Goal: Check status: Check status

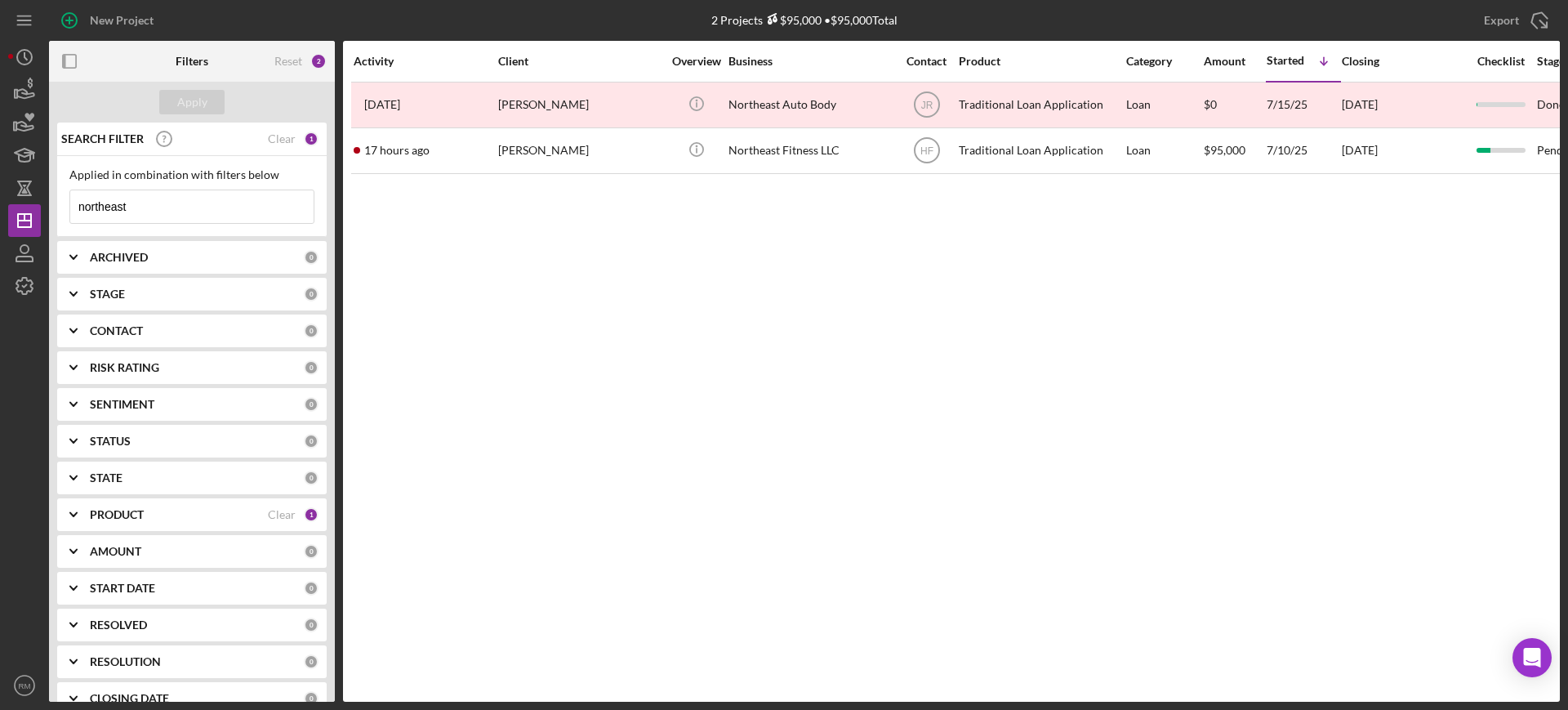
click at [203, 201] on input "northeast" at bounding box center [192, 206] width 243 height 32
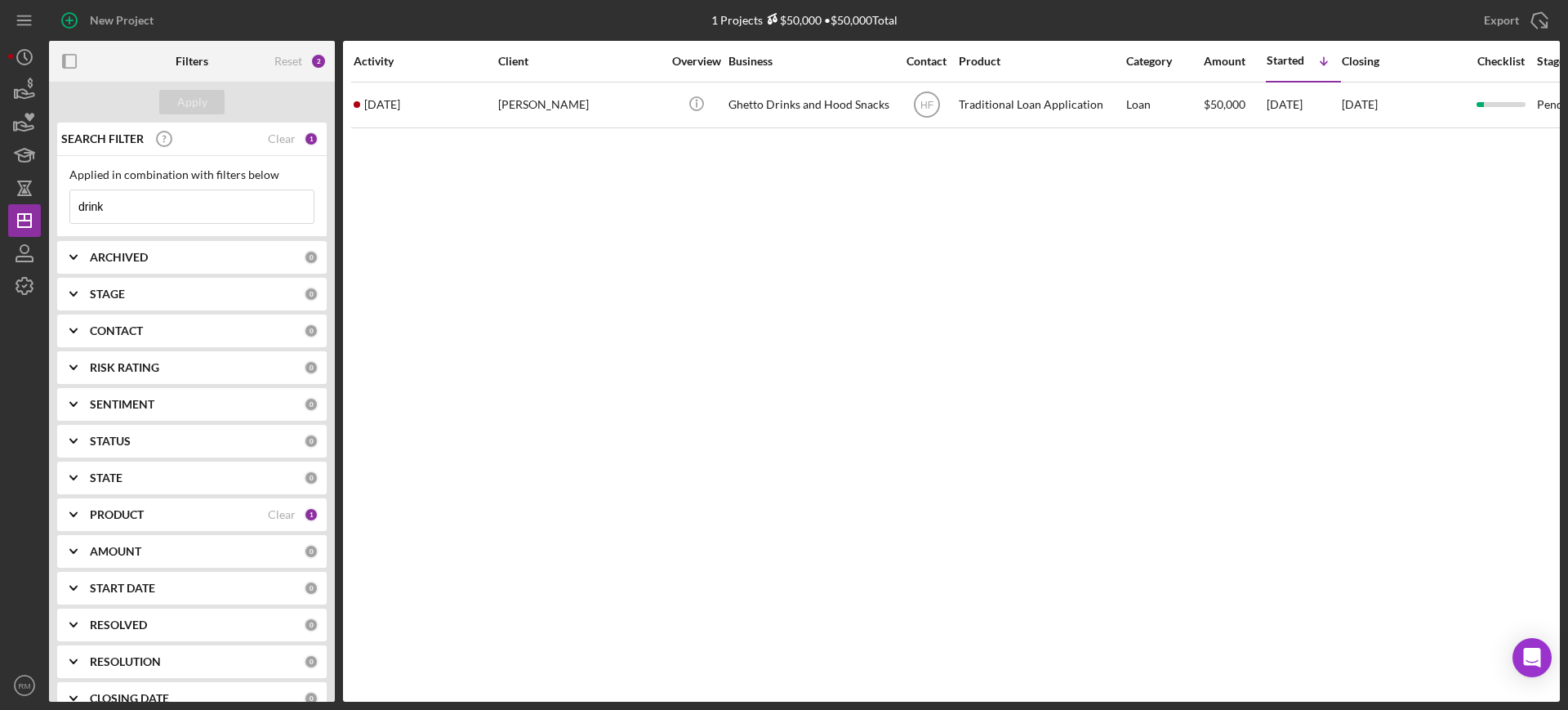
type input "drink"
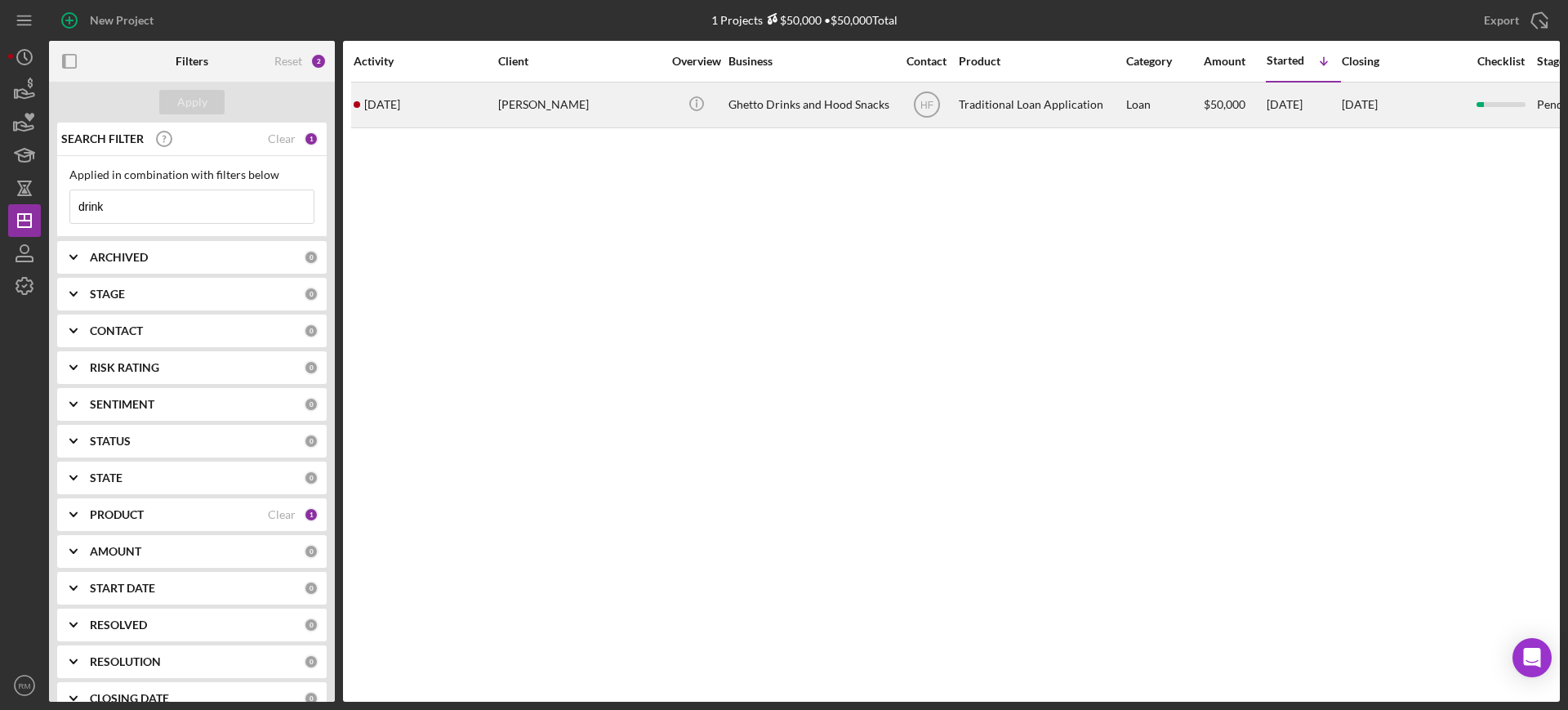
click at [552, 85] on div "[PERSON_NAME]" at bounding box center [579, 105] width 163 height 43
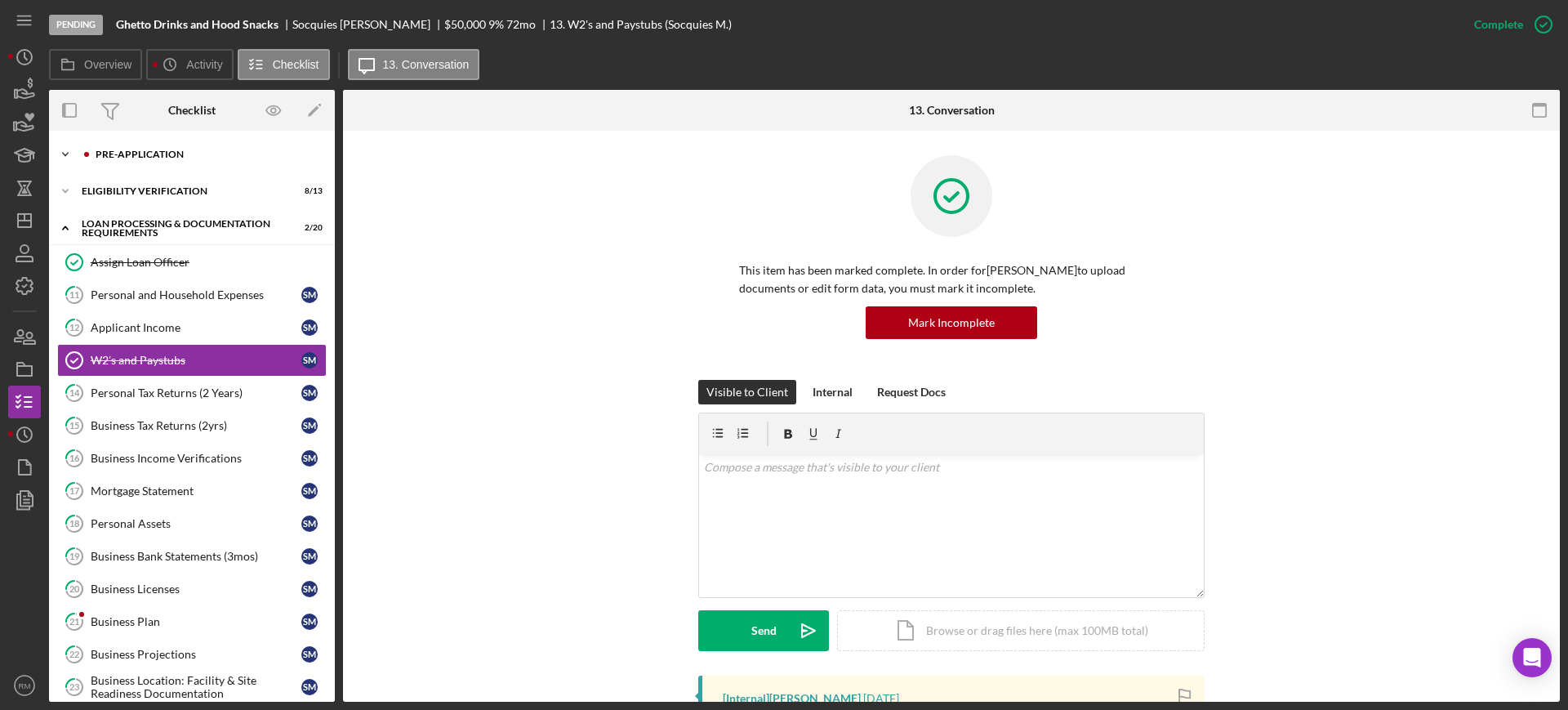
click at [152, 156] on div "Pre-Application" at bounding box center [205, 154] width 219 height 10
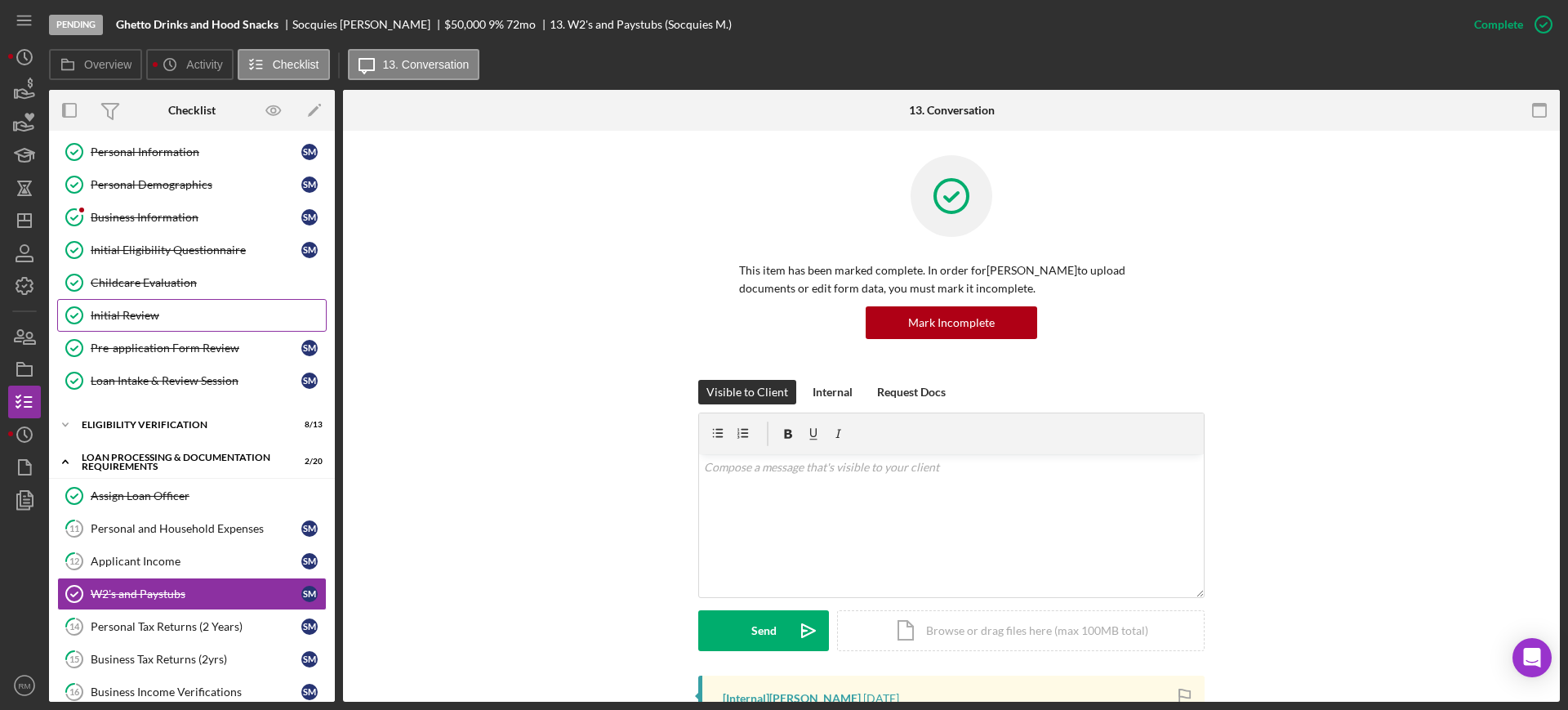
scroll to position [105, 0]
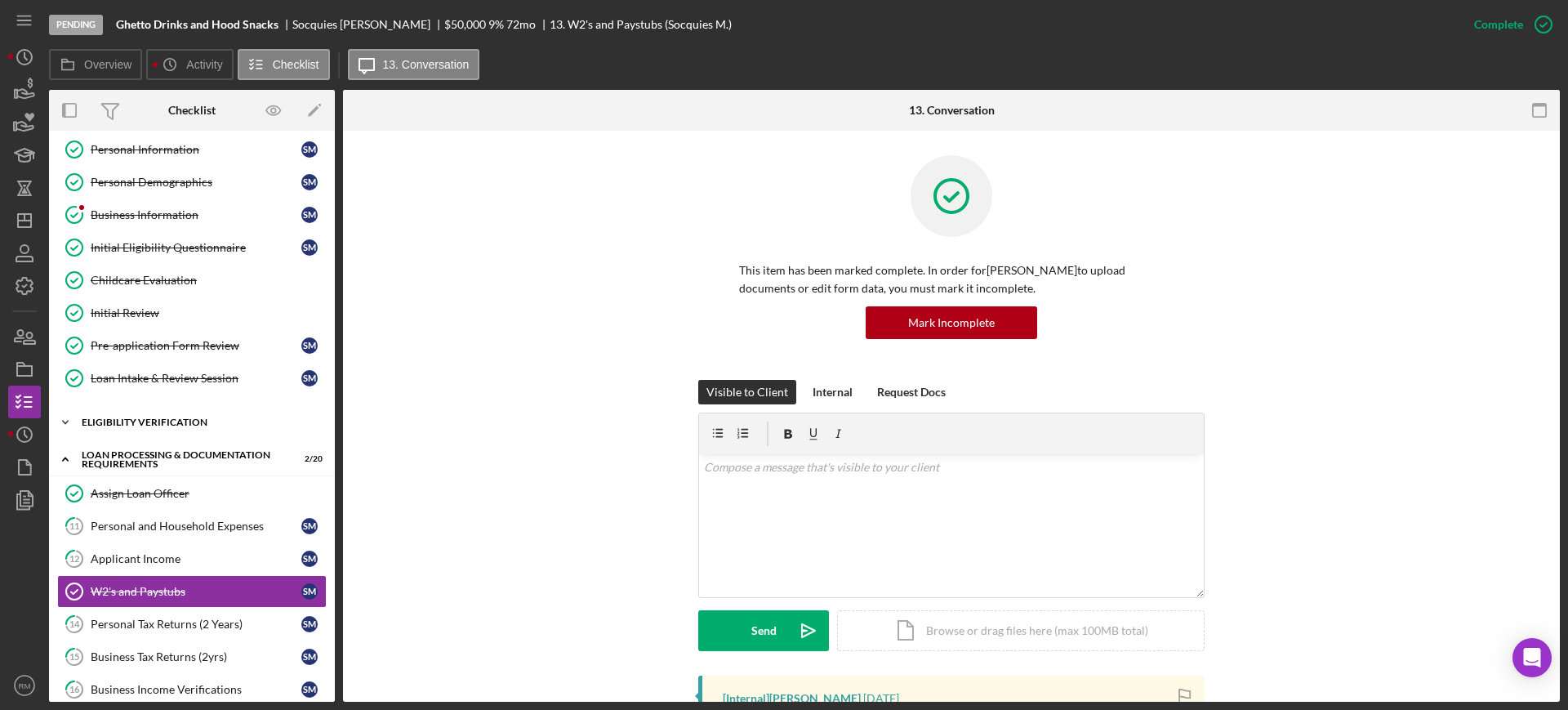
click at [138, 419] on div "Eligibility Verification" at bounding box center [198, 422] width 232 height 10
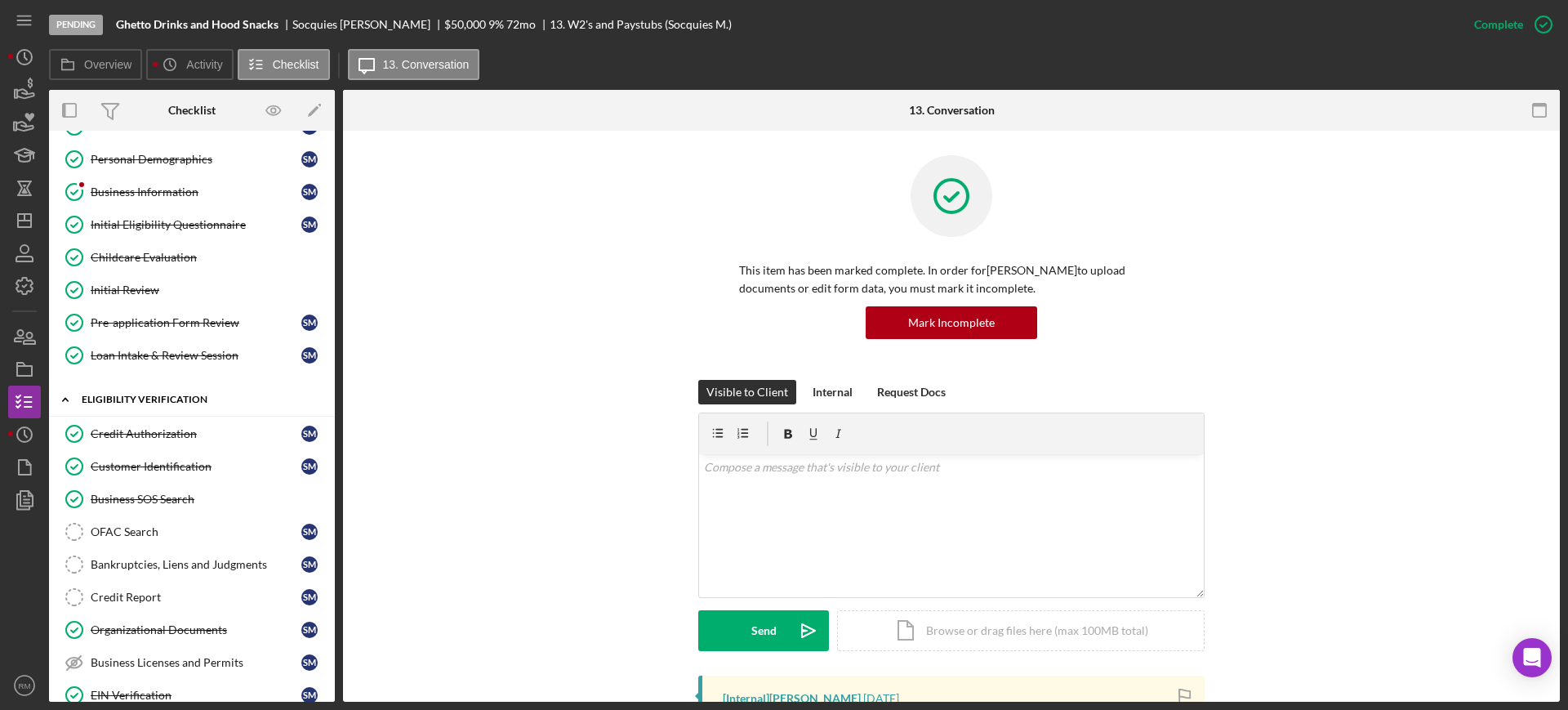
scroll to position [129, 0]
click at [135, 427] on div "Credit Authorization" at bounding box center [196, 432] width 211 height 13
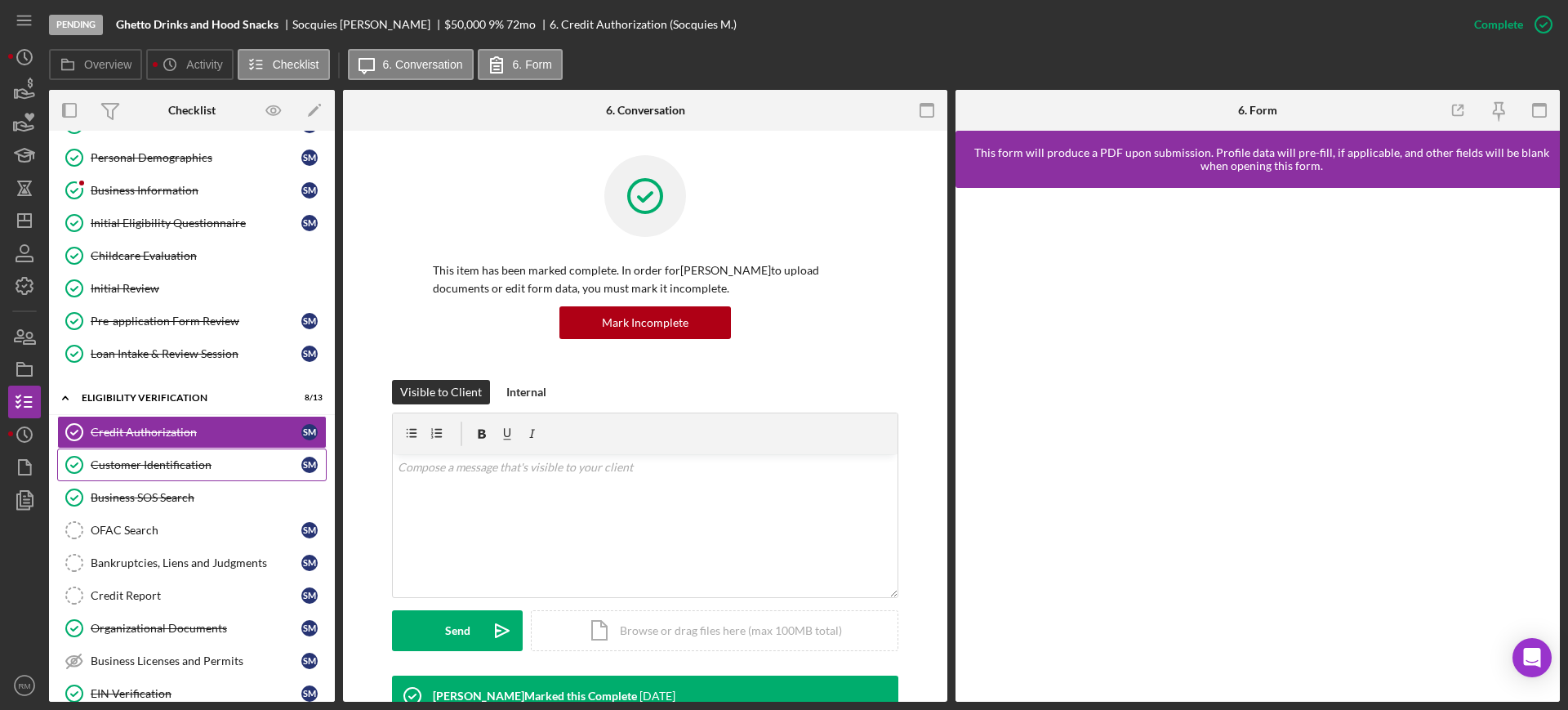
click at [135, 461] on div "Customer Identification" at bounding box center [196, 464] width 211 height 13
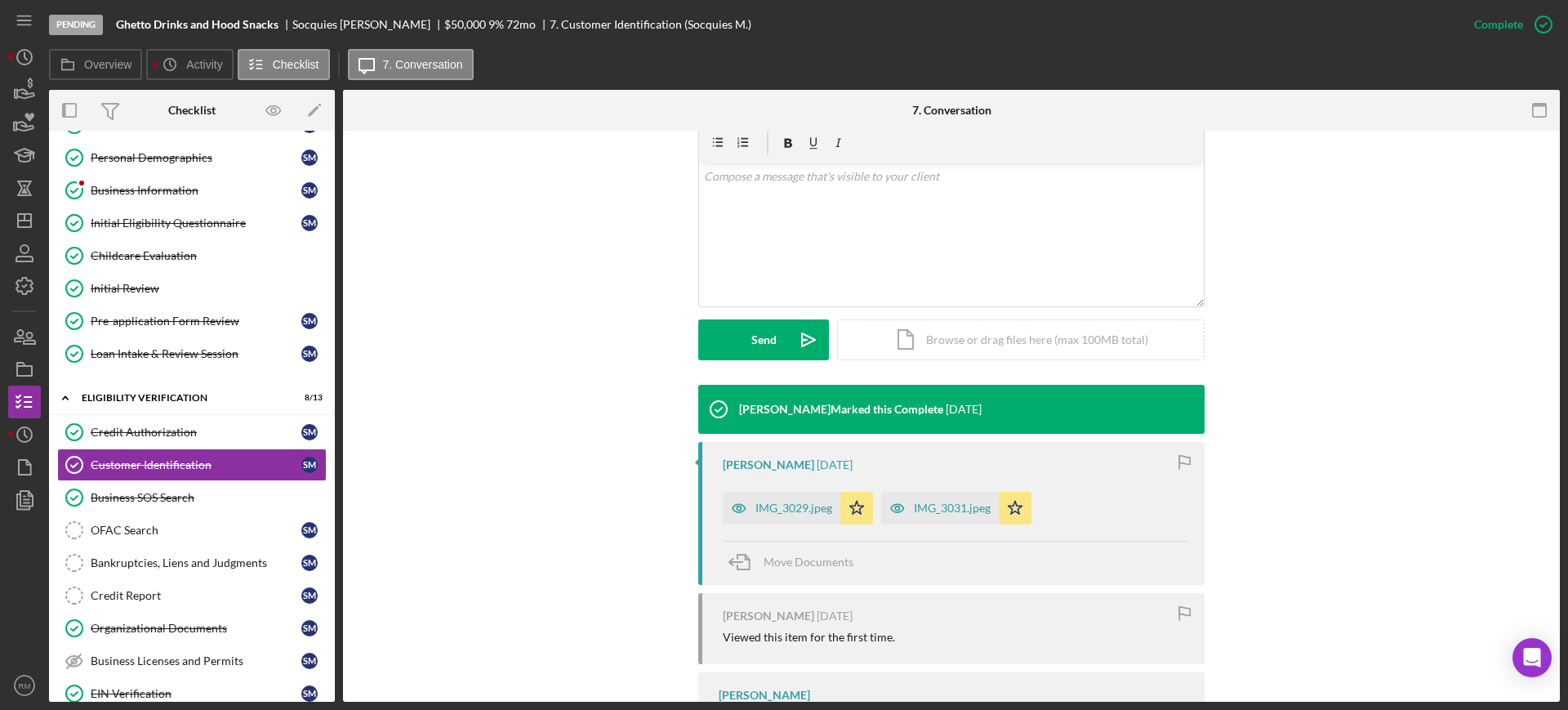
scroll to position [292, 0]
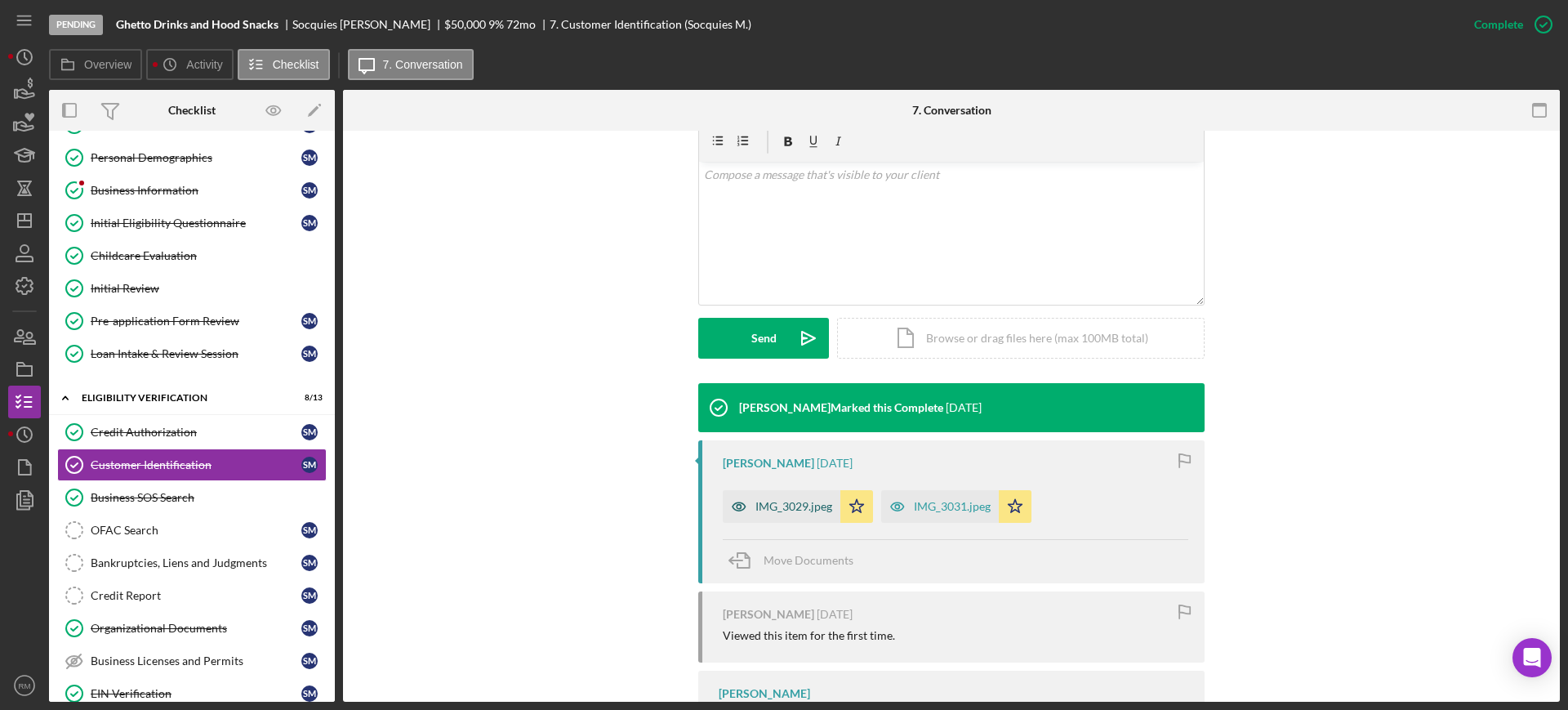
click at [811, 500] on div "IMG_3029.jpeg" at bounding box center [793, 506] width 77 height 13
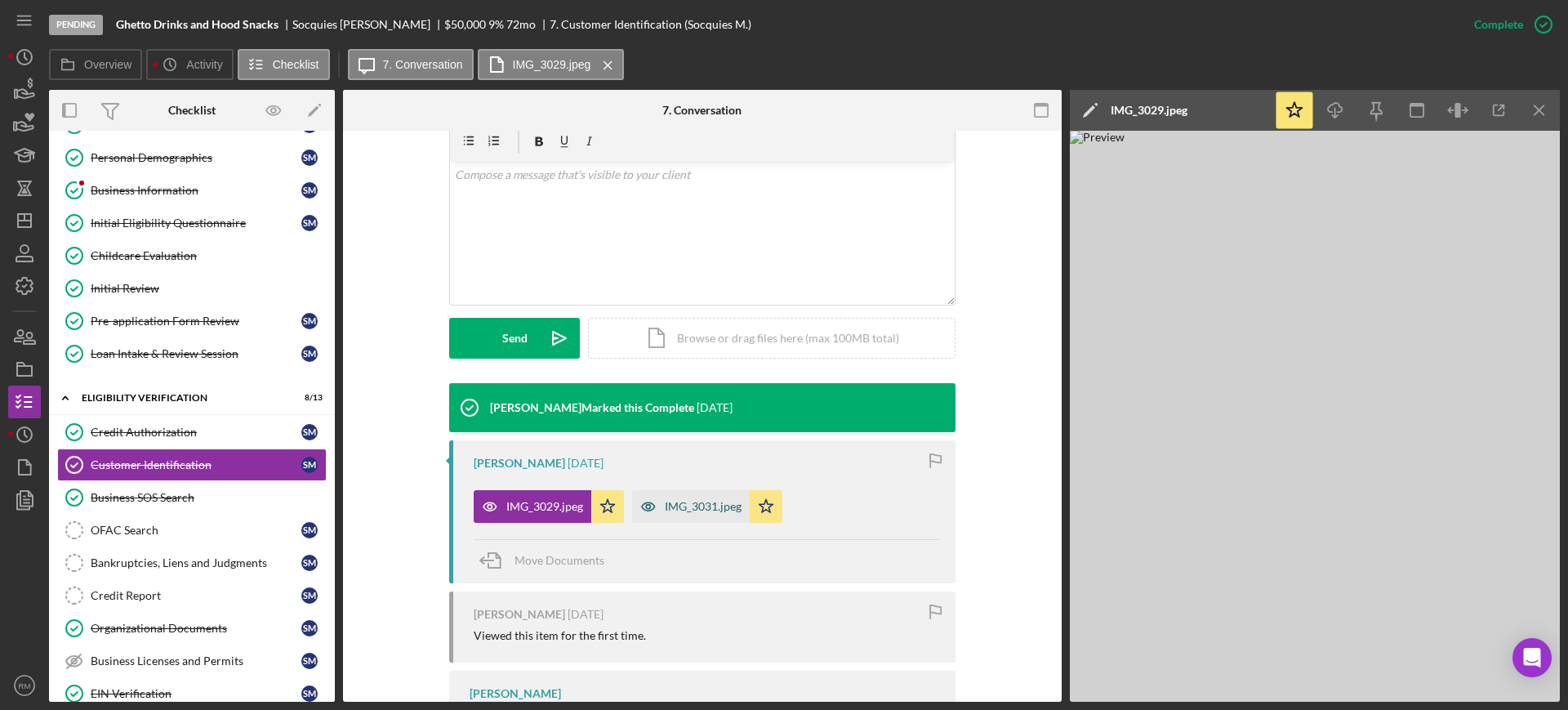
click at [655, 491] on icon "button" at bounding box center [648, 506] width 32 height 32
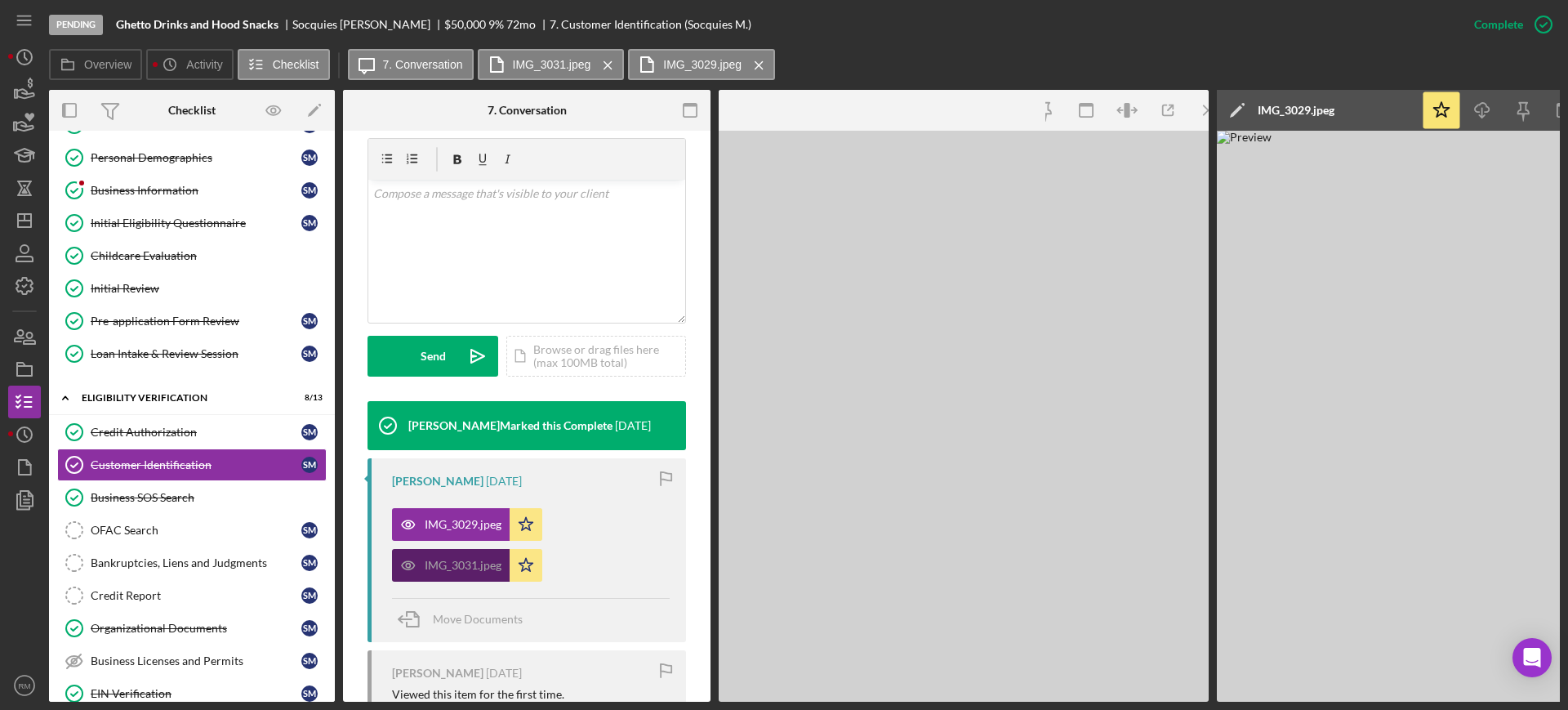
scroll to position [310, 0]
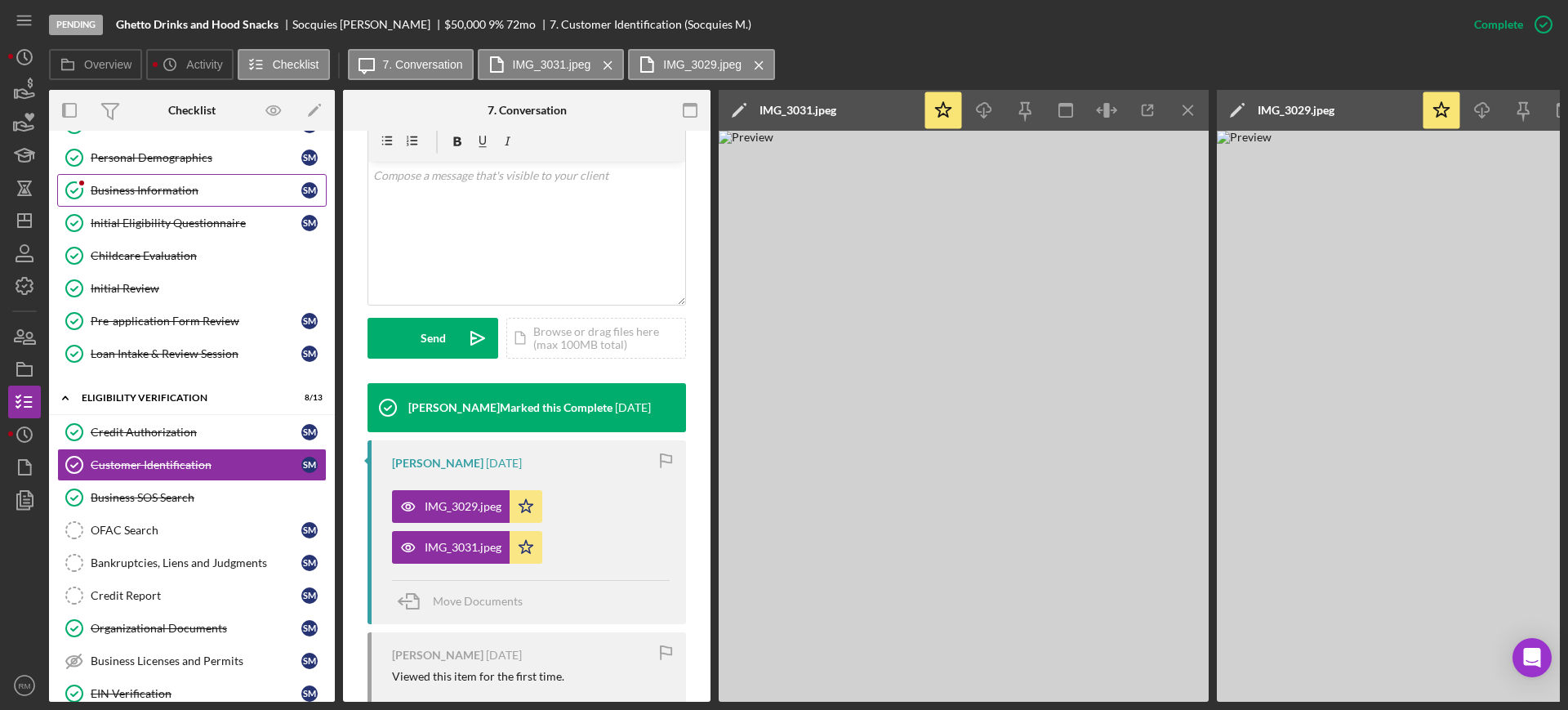
click at [167, 180] on link "Business Information Business Information S M" at bounding box center [191, 190] width 269 height 32
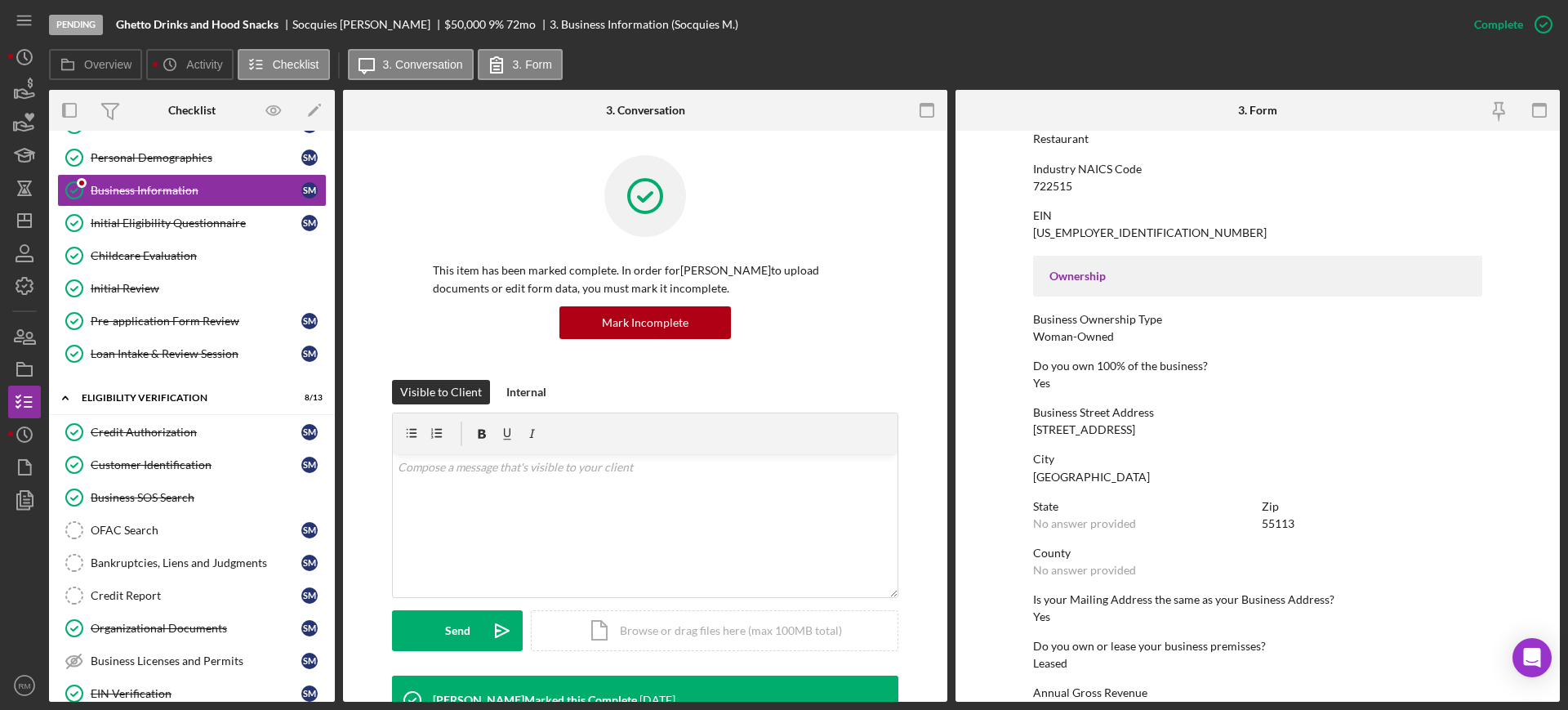
scroll to position [430, 0]
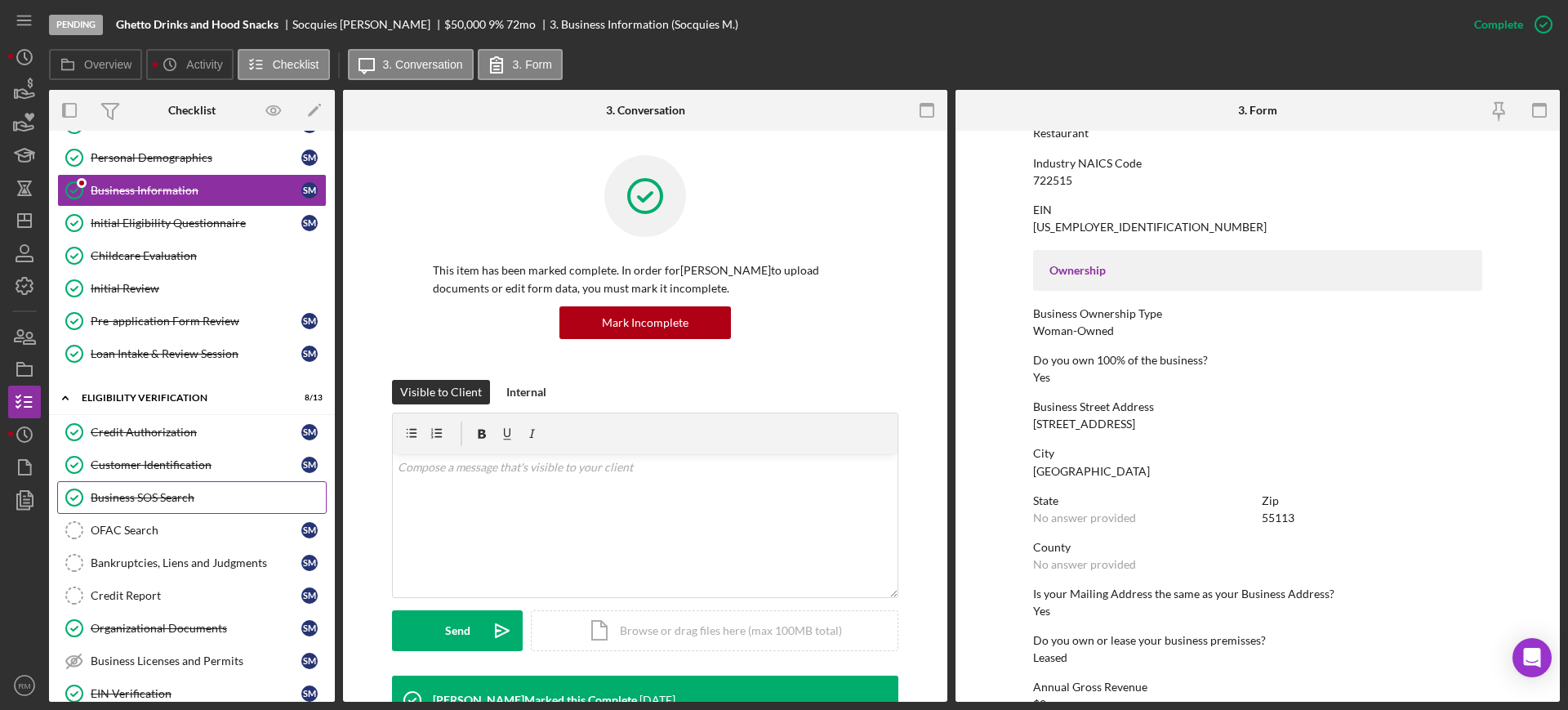
click at [164, 483] on link "Business SOS Search Business SOS Search" at bounding box center [191, 497] width 269 height 32
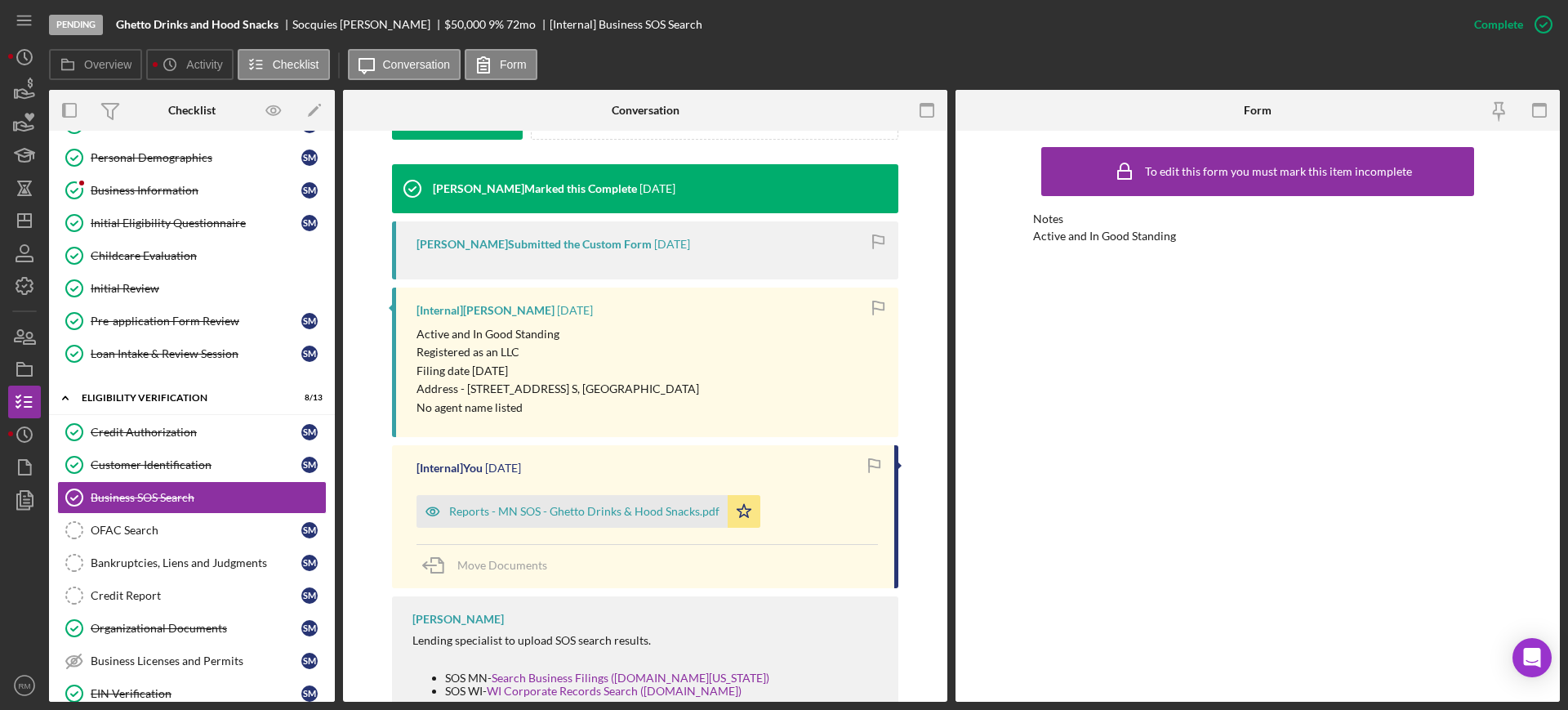
scroll to position [481, 0]
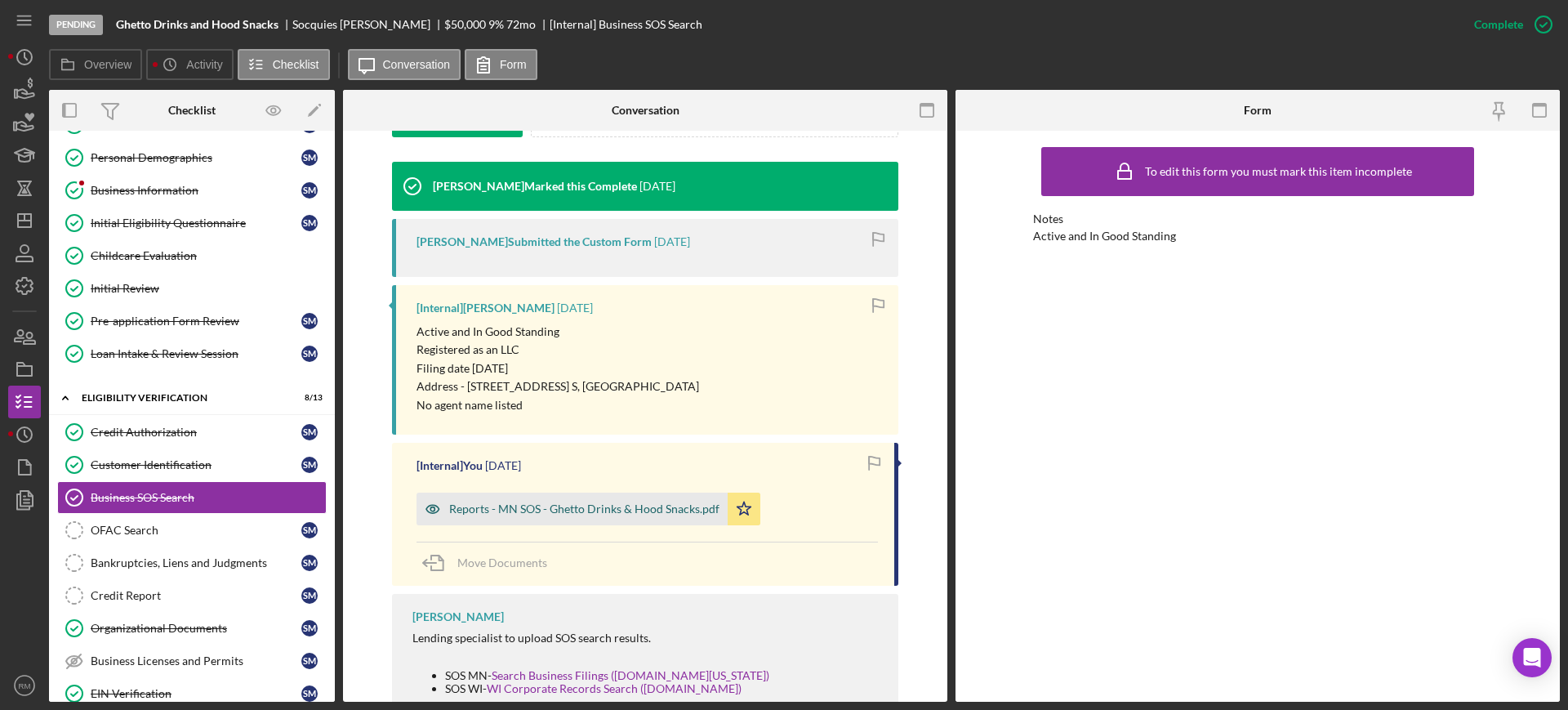
click at [522, 501] on div "Reports - MN SOS - Ghetto Drinks & Hood Snacks.pdf" at bounding box center [571, 508] width 311 height 32
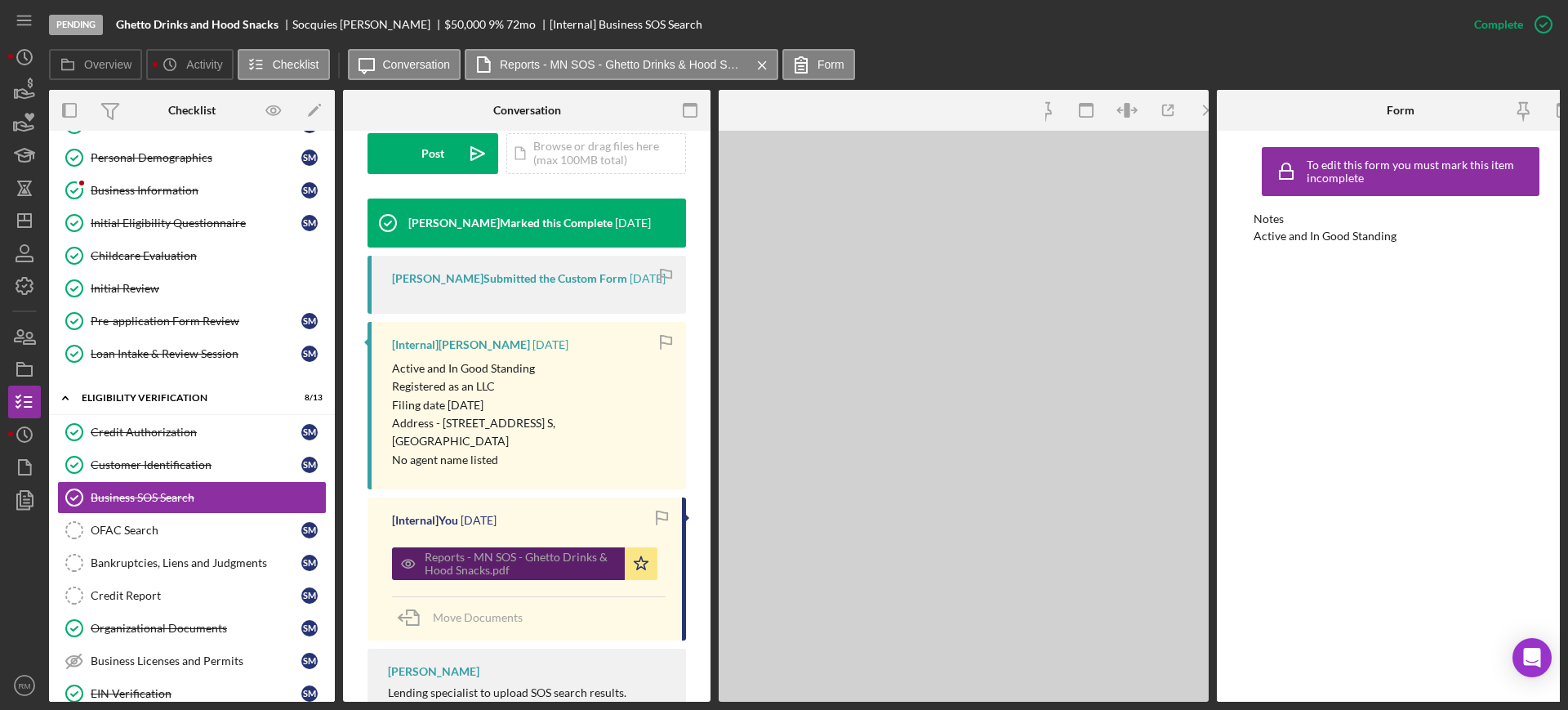
scroll to position [499, 0]
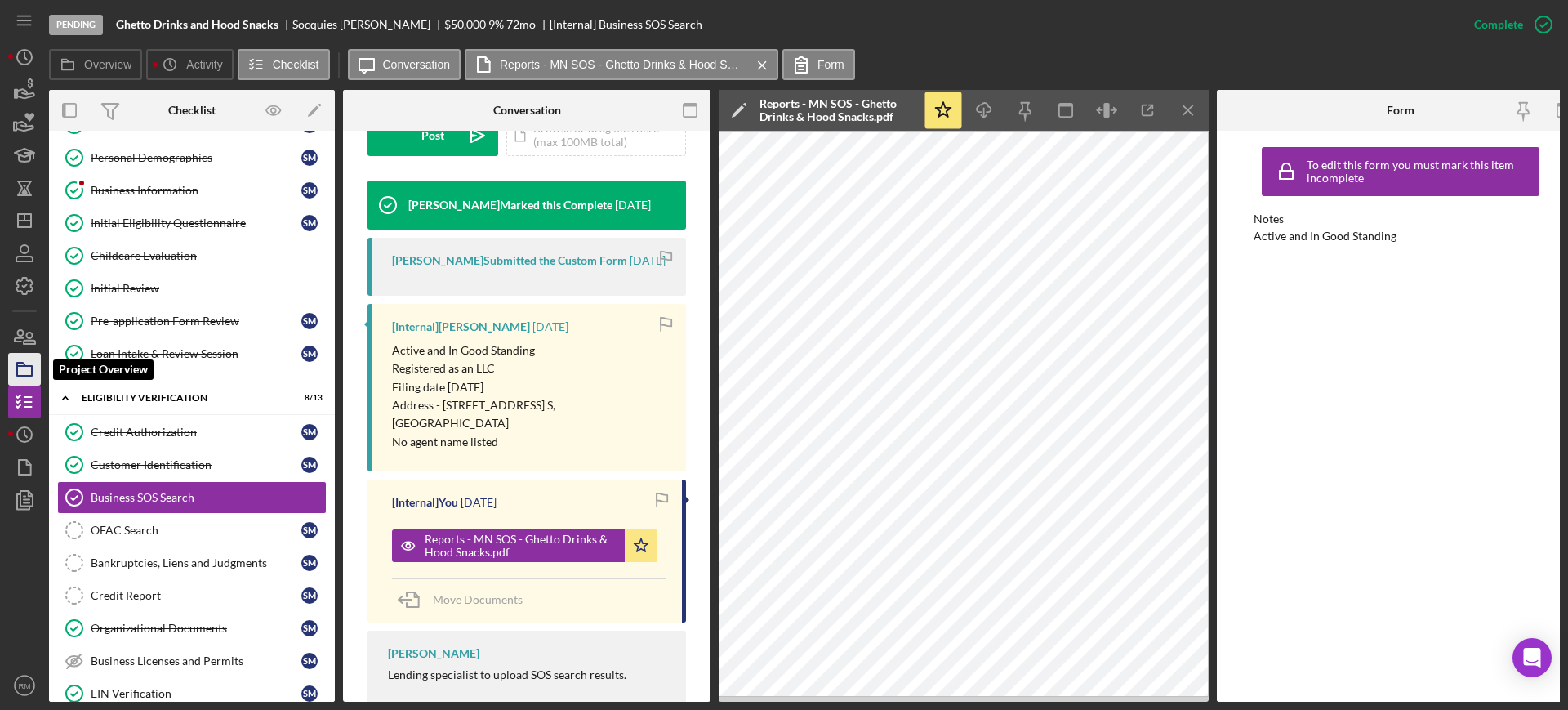
click at [19, 371] on icon "button" at bounding box center [24, 369] width 41 height 41
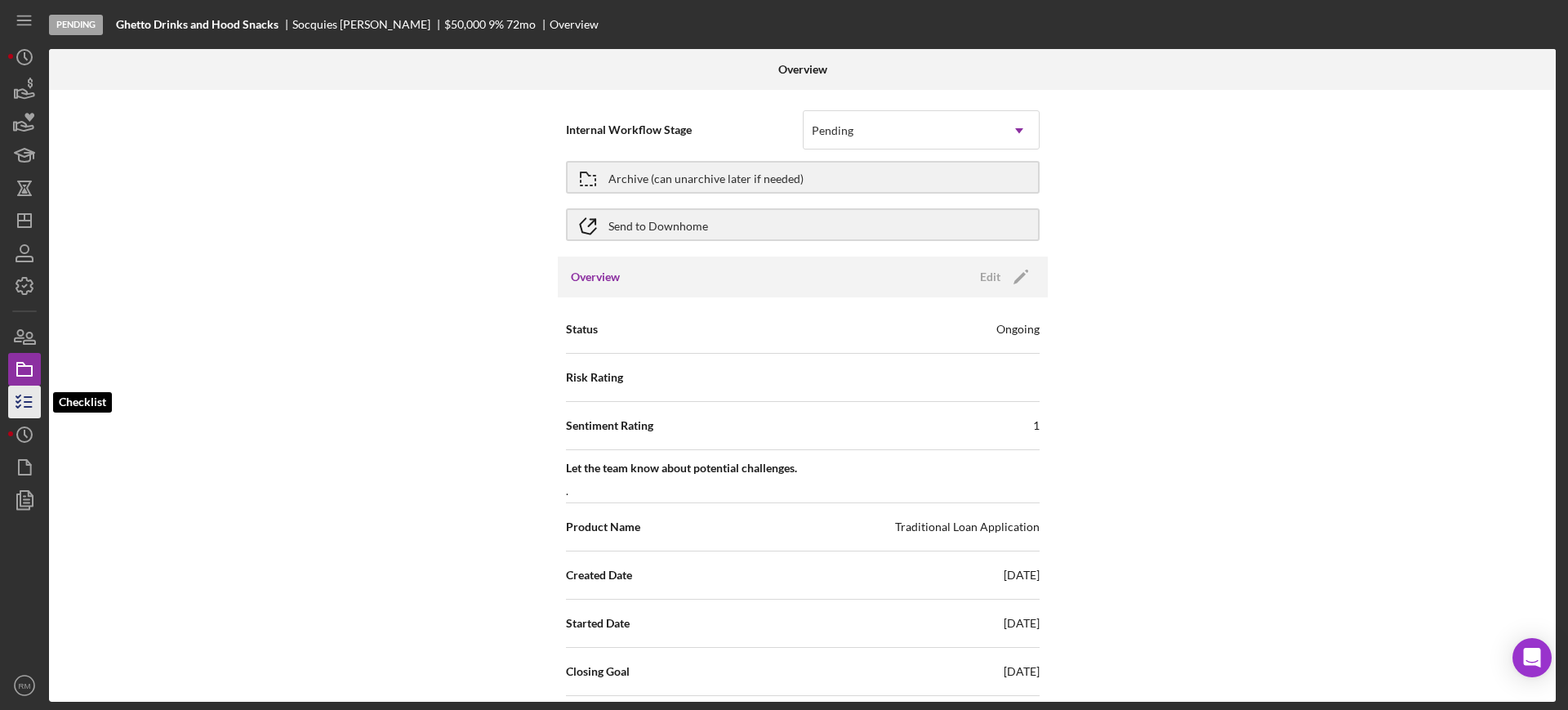
click at [24, 400] on icon "button" at bounding box center [24, 401] width 41 height 41
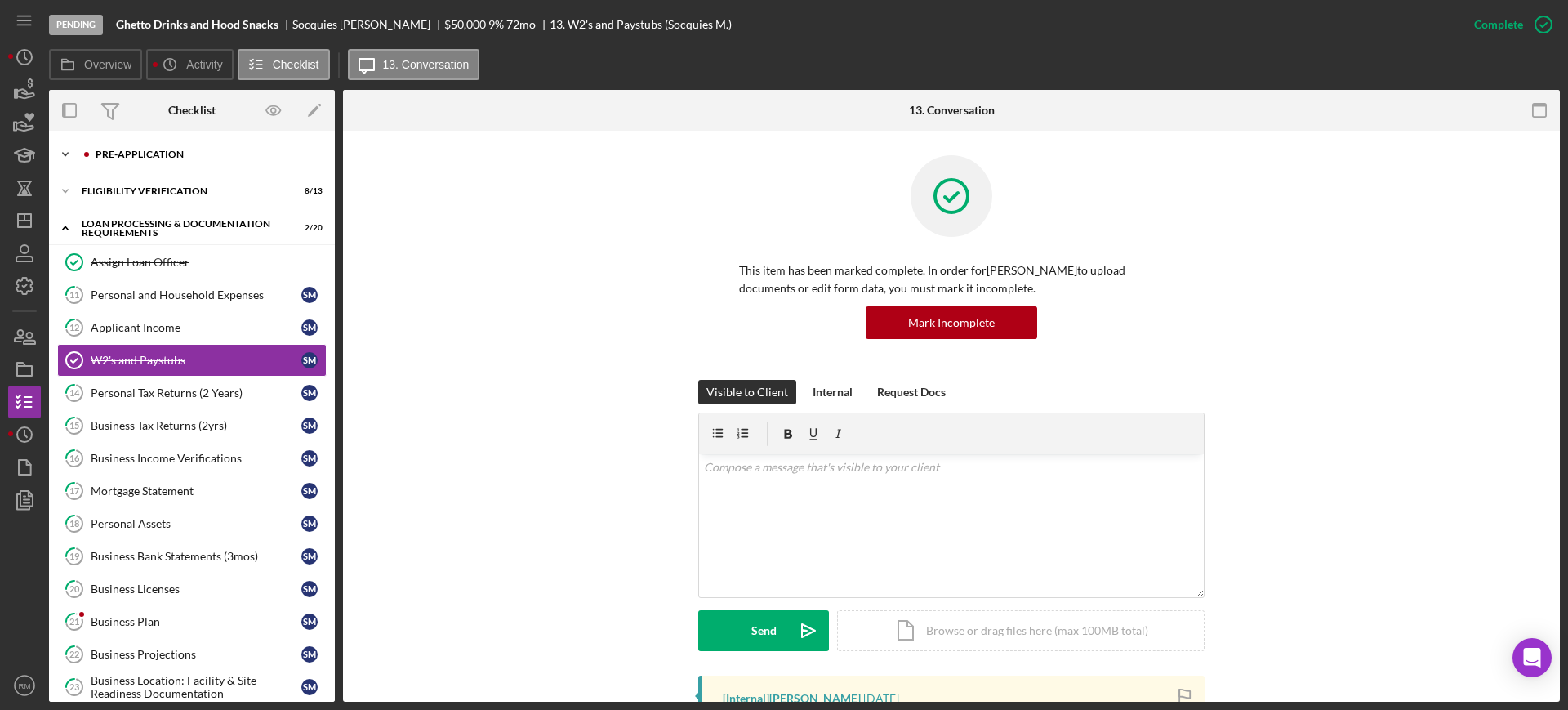
click at [135, 162] on div "Icon/Expander Pre-Application 8 / 10" at bounding box center [191, 154] width 286 height 32
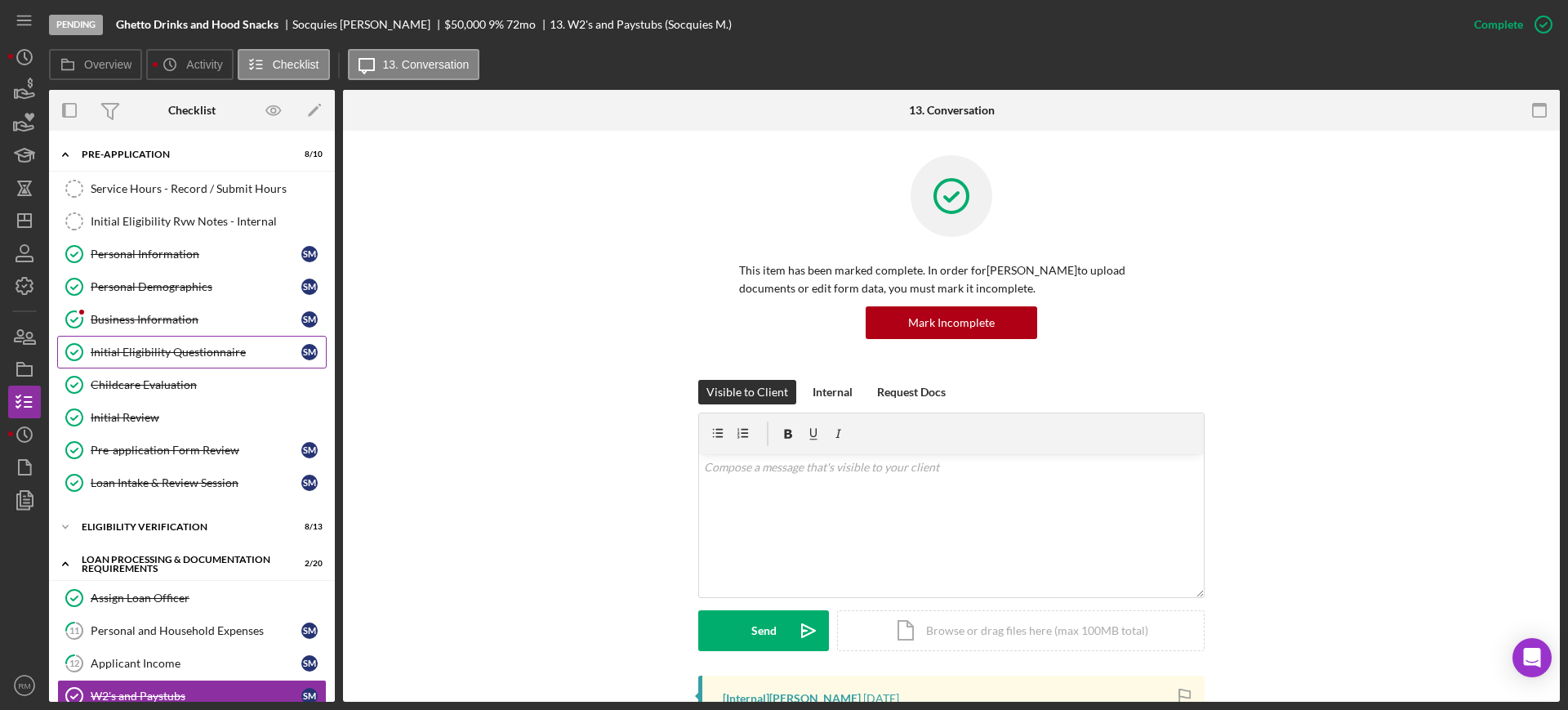
click at [144, 363] on link "Initial Eligibility Questionnaire Initial Eligibility Questionnaire S M" at bounding box center [191, 351] width 269 height 32
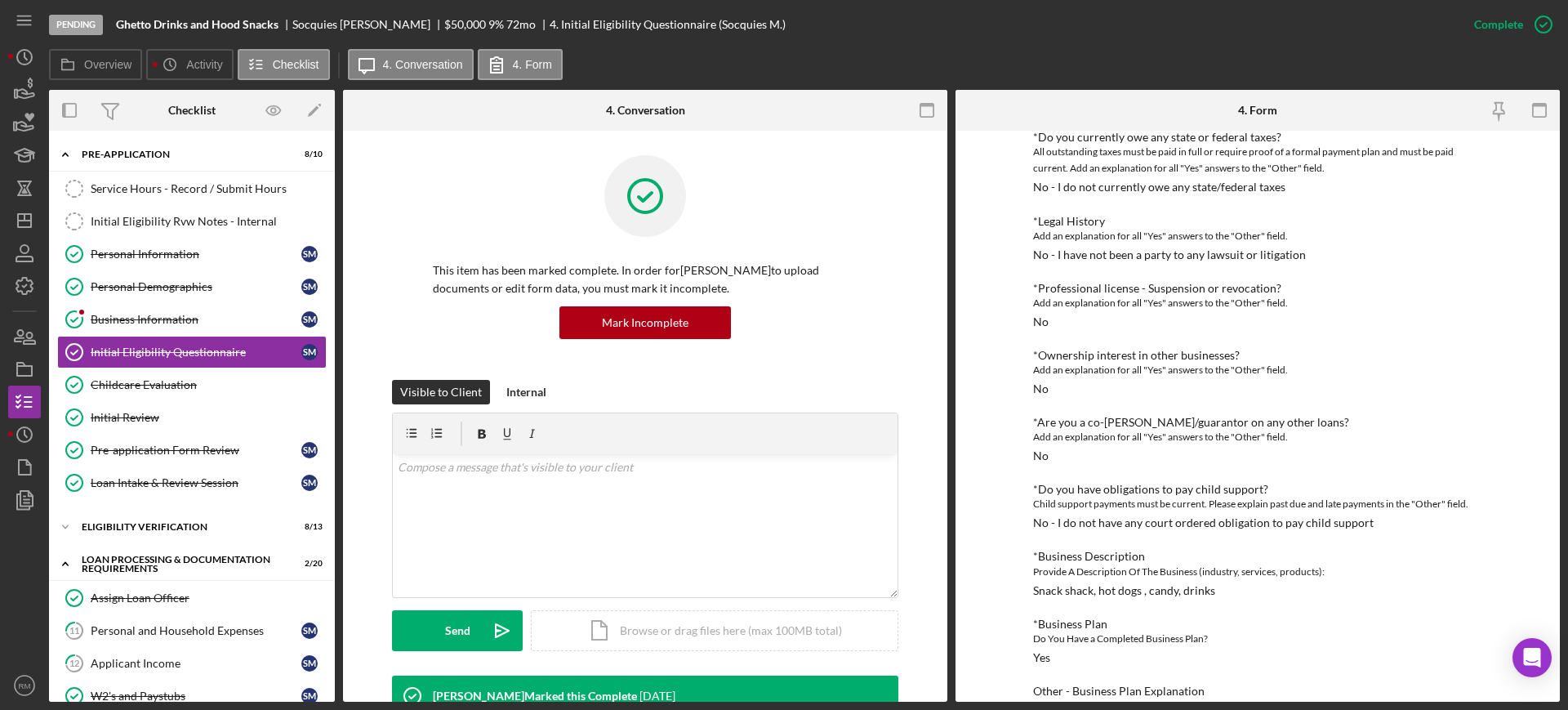
scroll to position [937, 0]
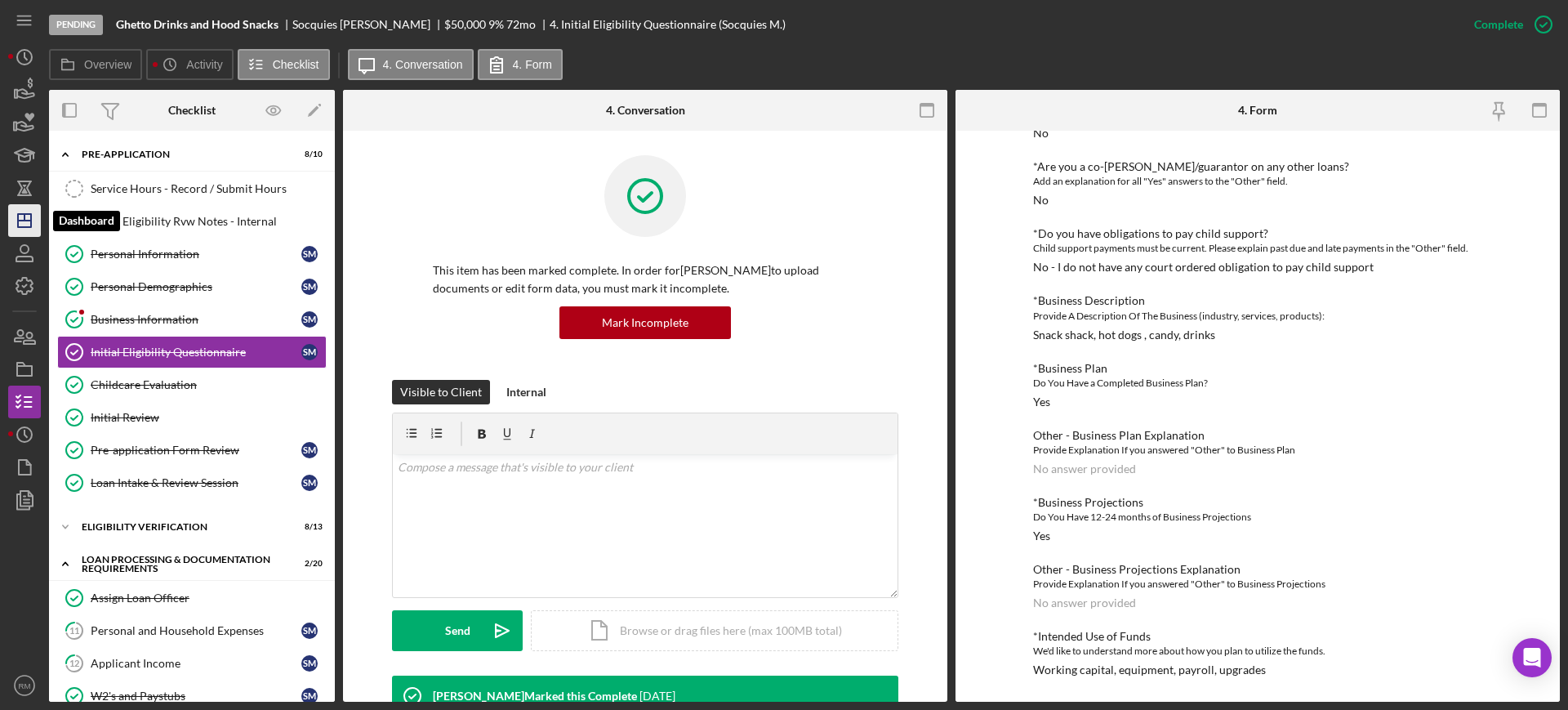
click at [22, 208] on icon "Icon/Dashboard" at bounding box center [24, 220] width 41 height 41
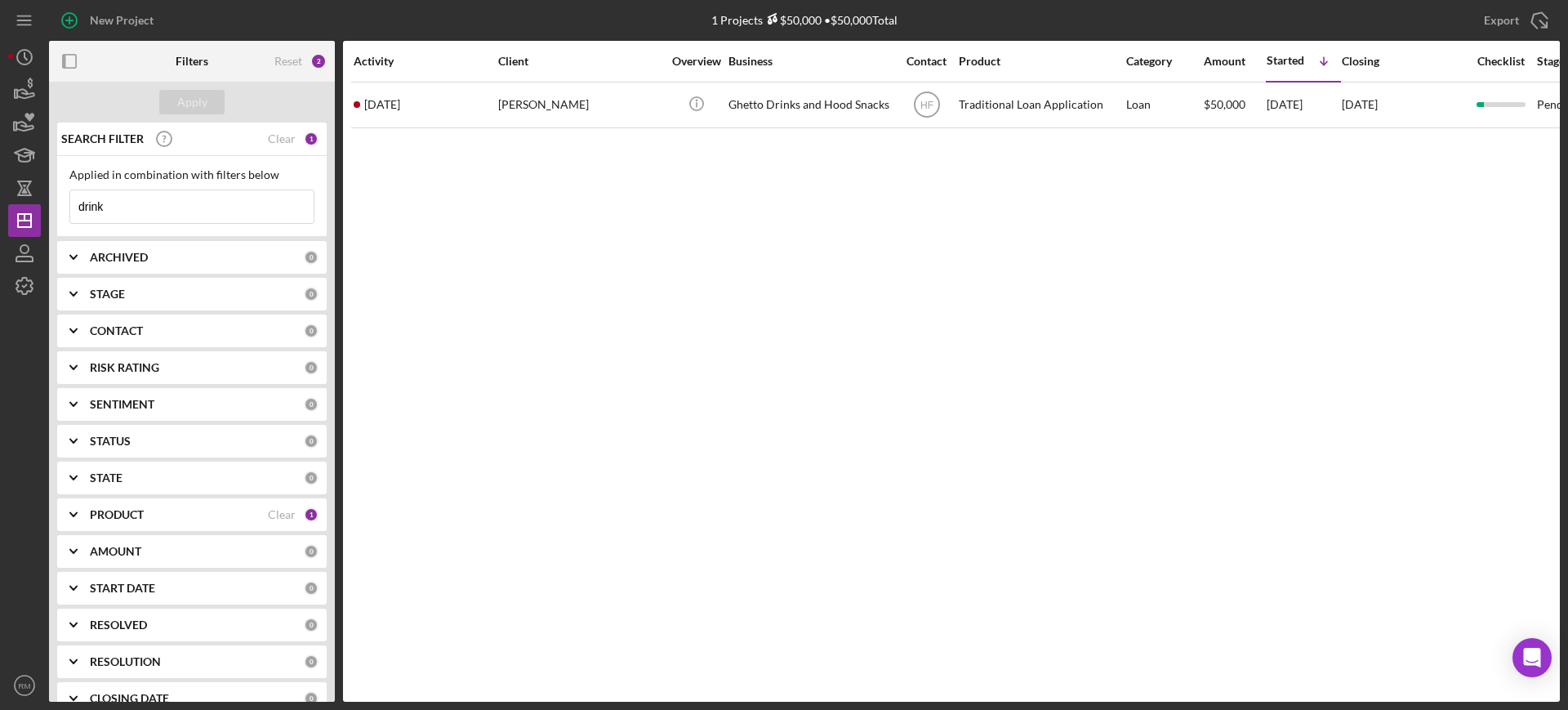
click at [160, 198] on input "drink" at bounding box center [192, 206] width 243 height 32
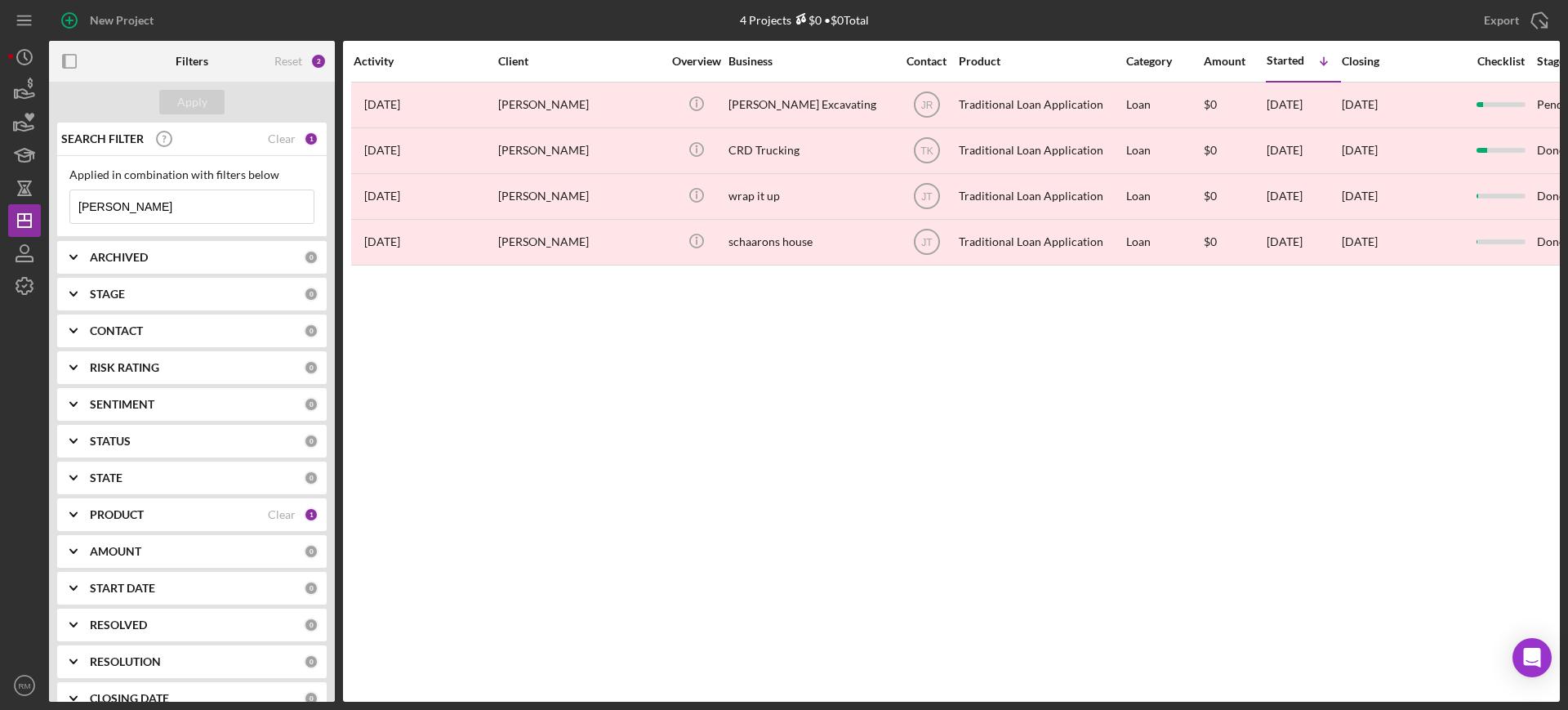
click at [201, 207] on input "[PERSON_NAME]" at bounding box center [192, 206] width 243 height 32
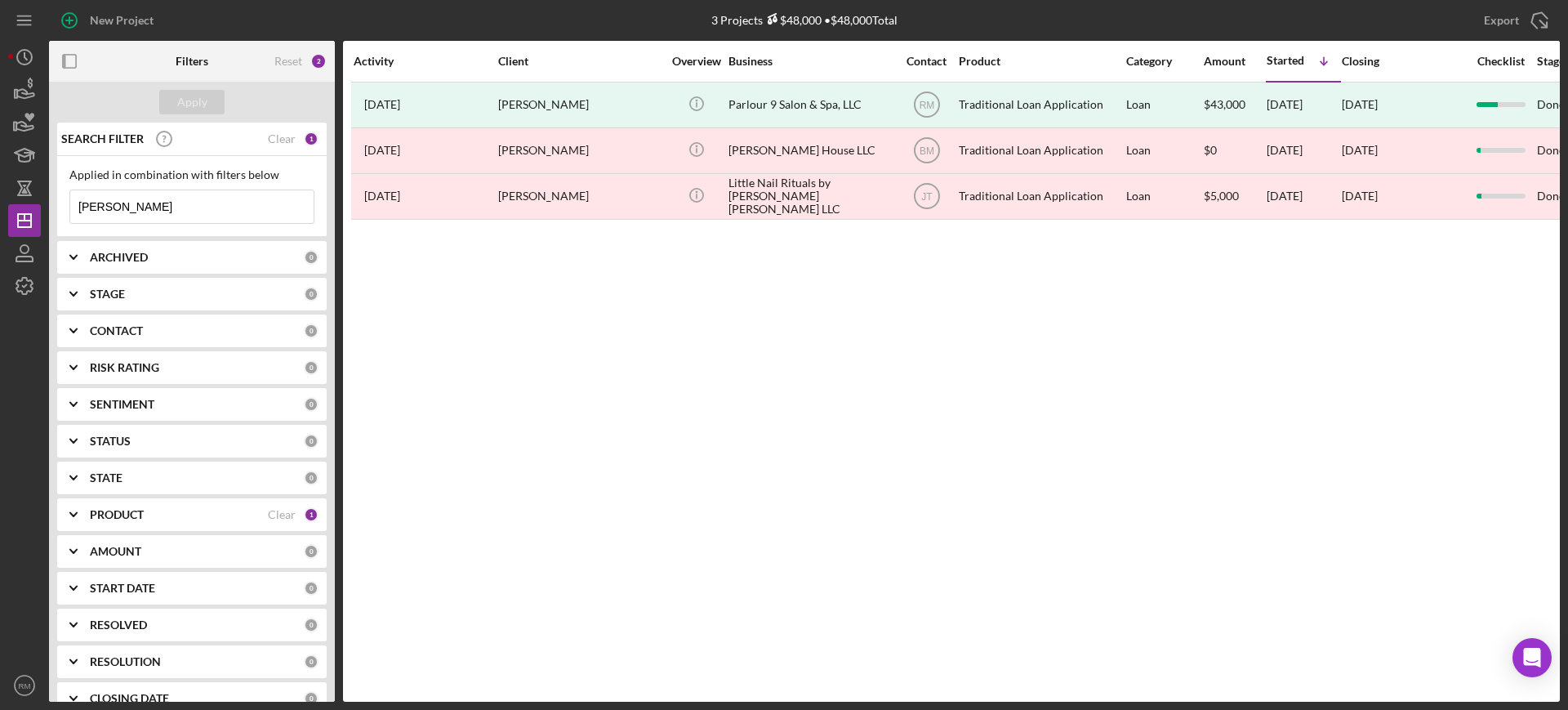
click at [201, 207] on input "[PERSON_NAME]" at bounding box center [192, 206] width 243 height 32
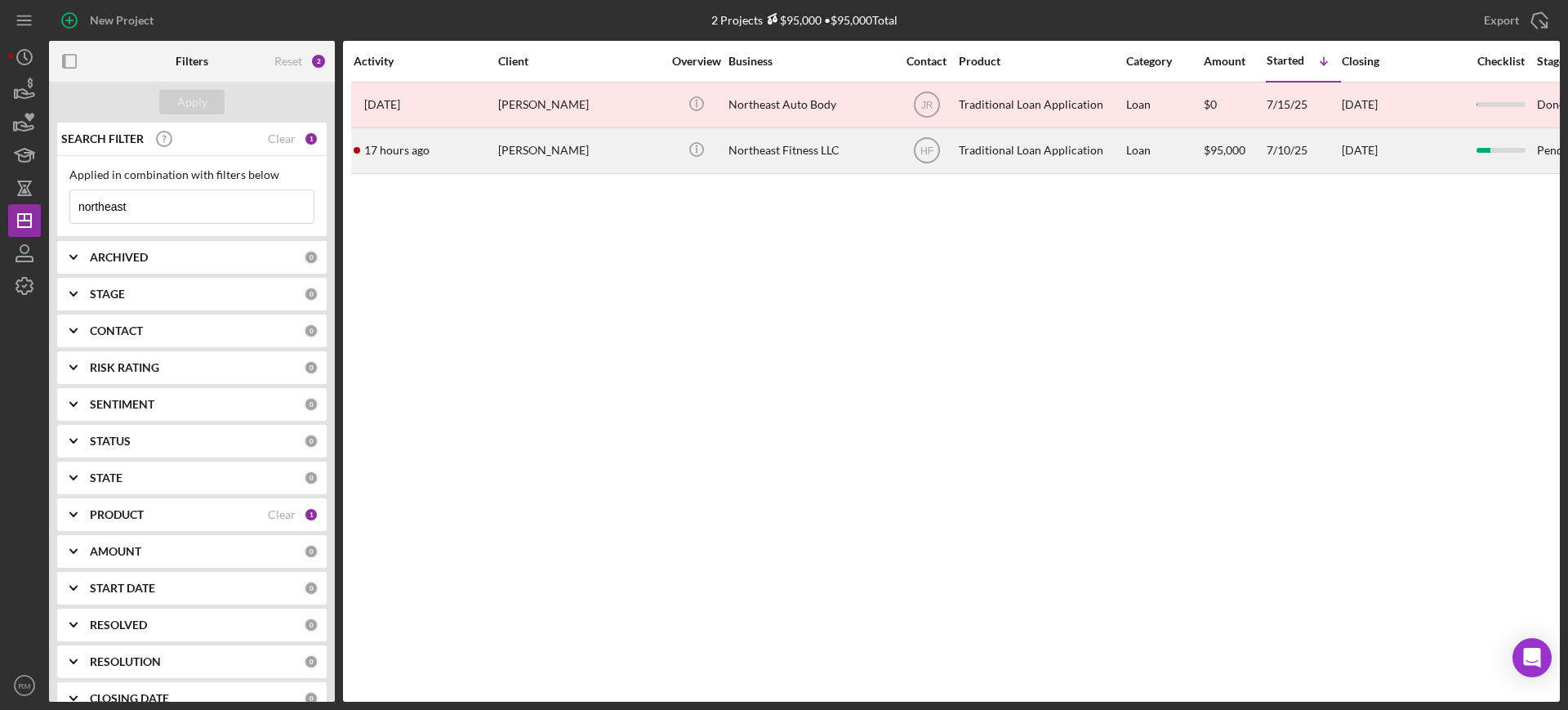
type input "northeast"
click at [592, 144] on div "[PERSON_NAME]" at bounding box center [579, 150] width 163 height 43
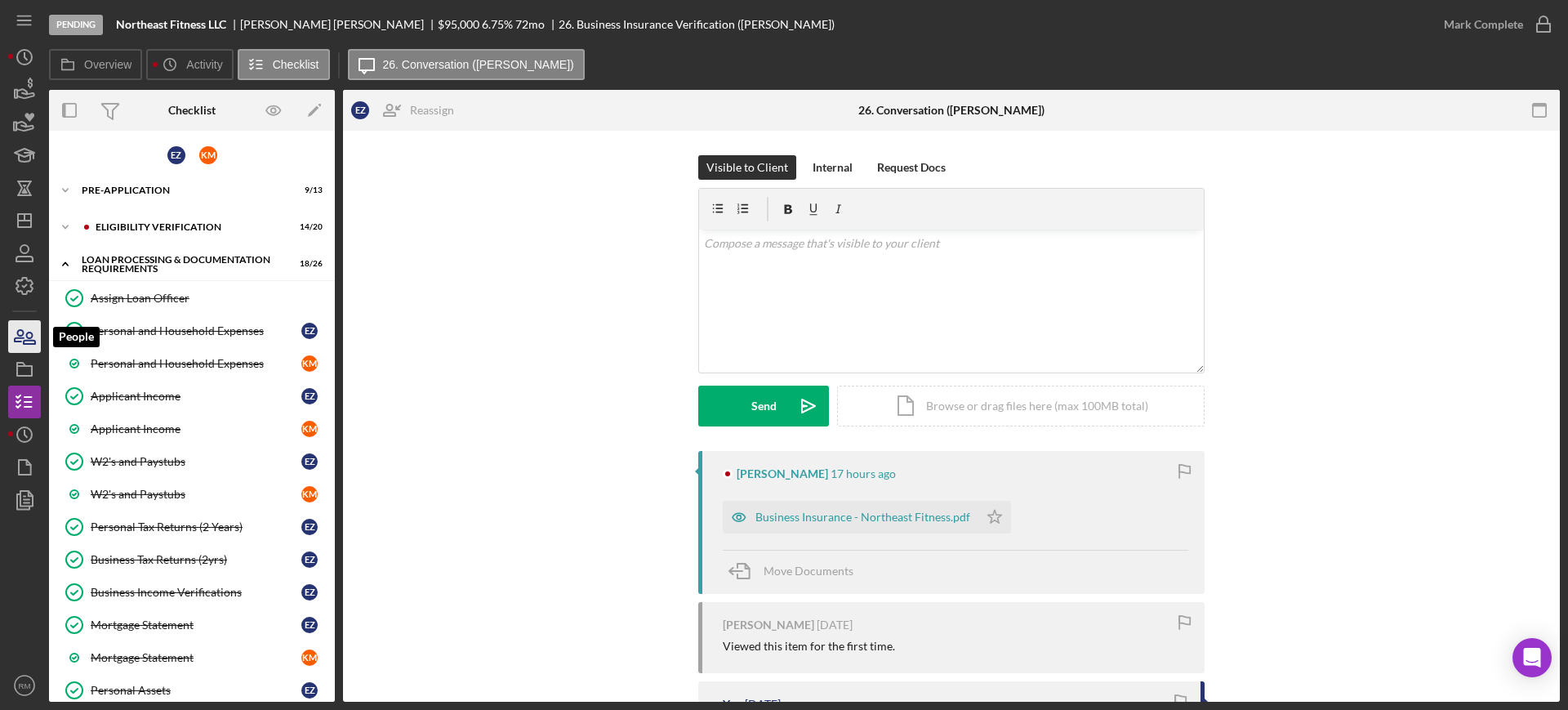
click at [19, 341] on icon "button" at bounding box center [19, 335] width 9 height 12
